Goal: Information Seeking & Learning: Learn about a topic

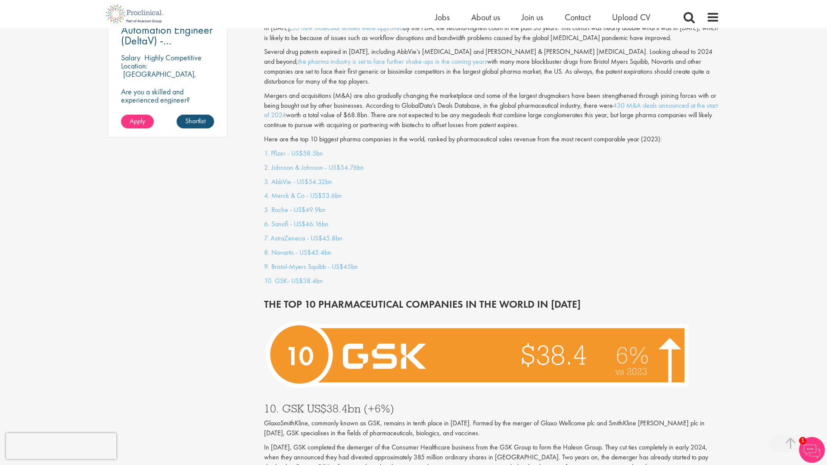
scroll to position [751, 0]
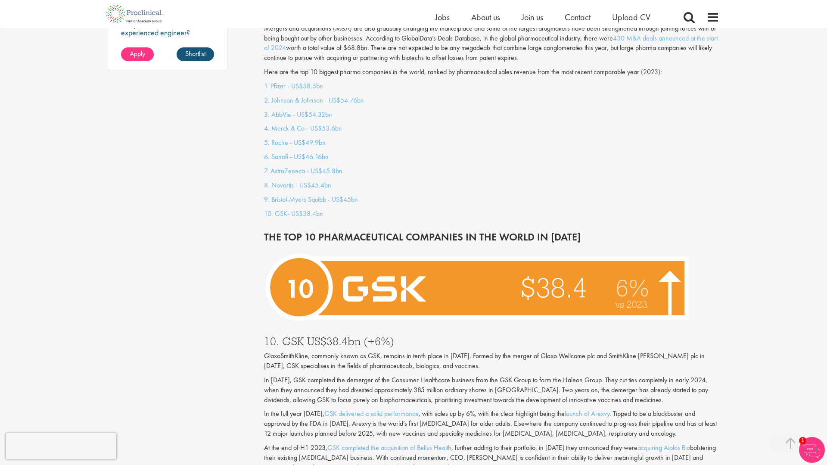
click at [362, 124] on p "4. Merck & Co - US$53.6bn" at bounding box center [492, 129] width 456 height 10
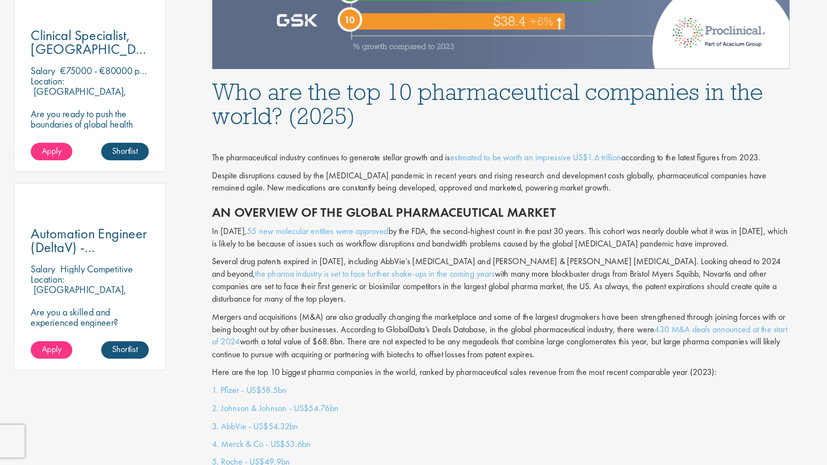
scroll to position [432, 0]
click at [319, 298] on div "The pharmaceutical industry continues to generate stellar growth and is estimat…" at bounding box center [492, 302] width 469 height 198
drag, startPoint x: 261, startPoint y: 280, endPoint x: 298, endPoint y: 276, distance: 37.2
click at [314, 295] on p "In [DATE], 55 new molecular entities were approved by the FDA, the second-highe…" at bounding box center [492, 286] width 456 height 20
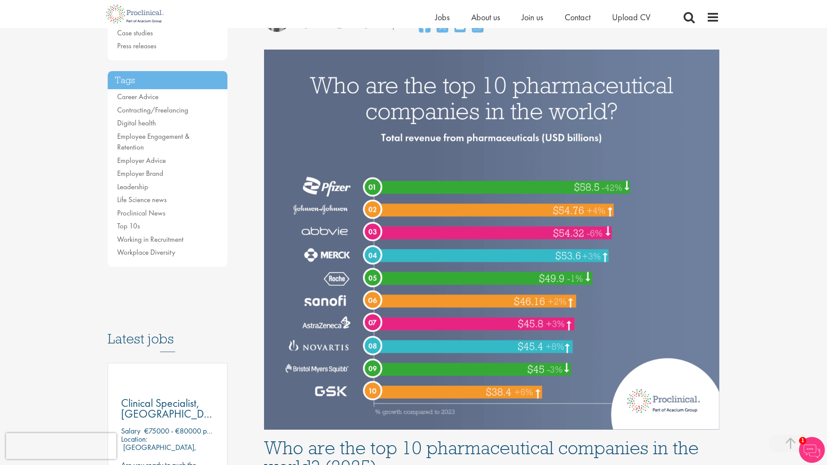
scroll to position [0, 0]
